Goal: Information Seeking & Learning: Learn about a topic

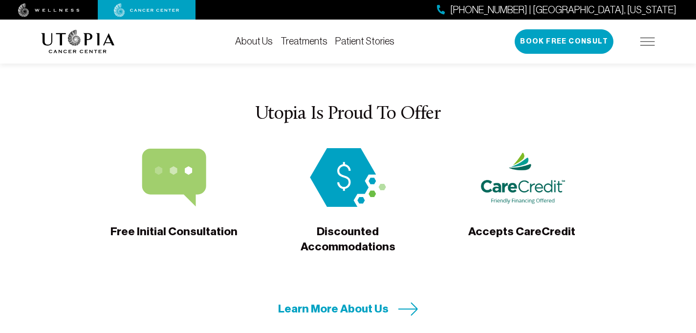
scroll to position [3087, 0]
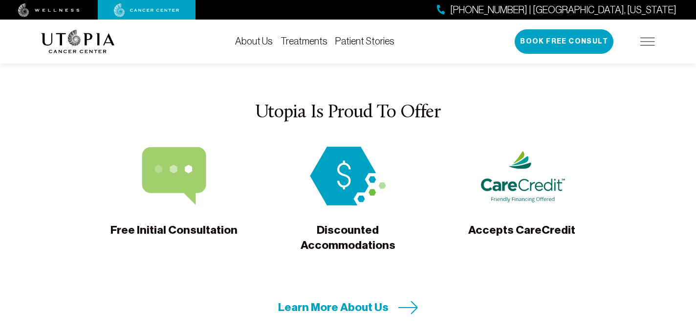
click at [369, 299] on span "Learn More About Us" at bounding box center [333, 306] width 110 height 15
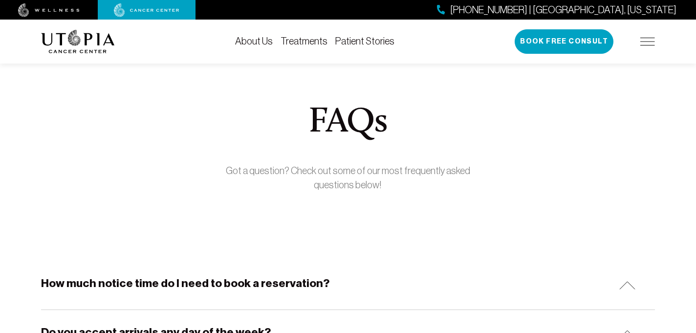
click at [269, 41] on link "About Us" at bounding box center [254, 41] width 38 height 11
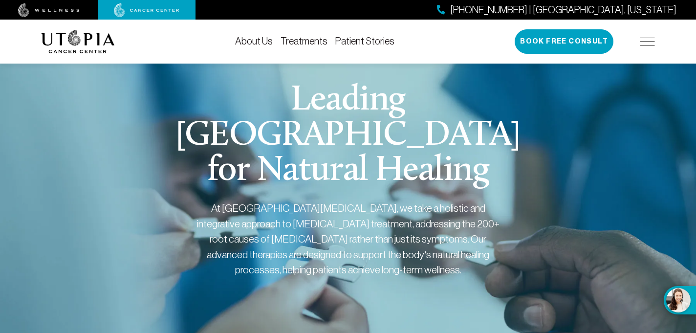
click at [316, 42] on link "Treatments" at bounding box center [303, 41] width 47 height 11
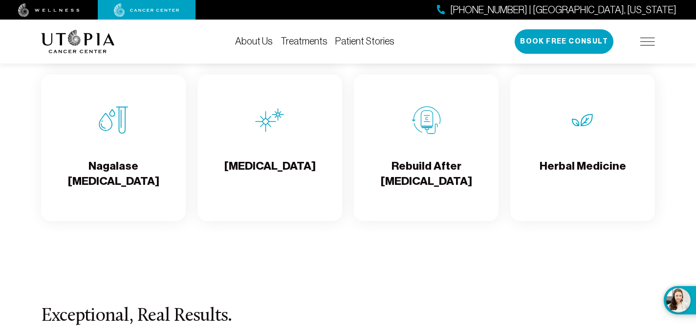
scroll to position [1758, 0]
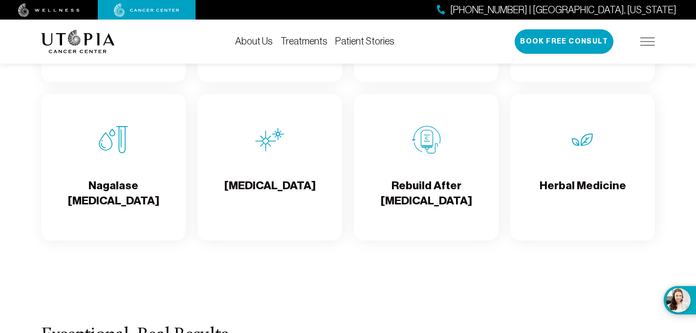
click at [564, 199] on h4 "Herbal Medicine" at bounding box center [582, 194] width 86 height 32
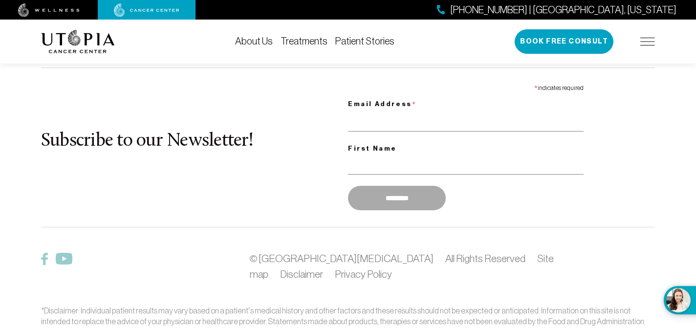
scroll to position [2348, 0]
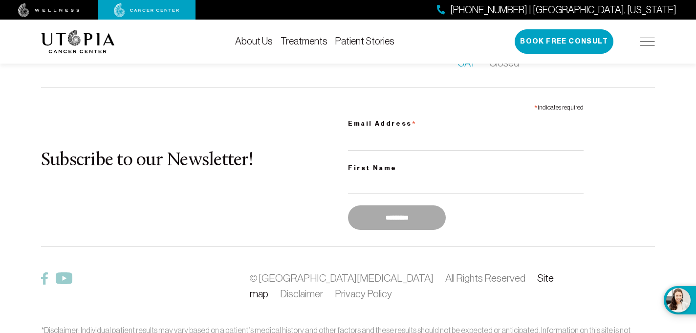
click at [479, 272] on link "Site map" at bounding box center [402, 285] width 304 height 27
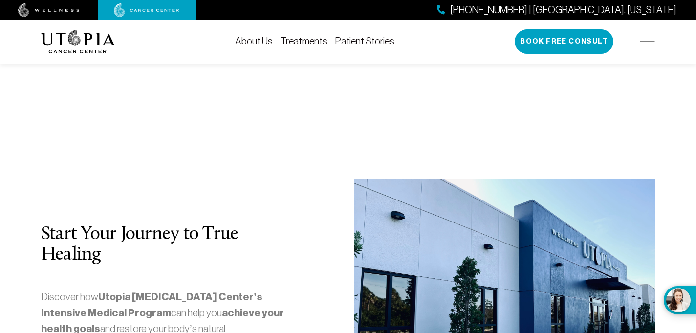
scroll to position [2637, 0]
